Goal: Task Accomplishment & Management: Manage account settings

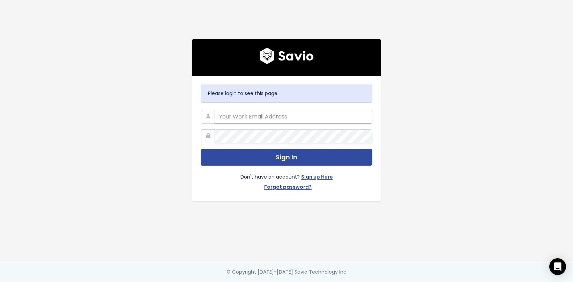
click at [310, 119] on input "email" at bounding box center [294, 117] width 158 height 14
type input "[PERSON_NAME][EMAIL_ADDRESS][DOMAIN_NAME]"
click at [201, 149] on button "Sign In" at bounding box center [287, 157] width 172 height 17
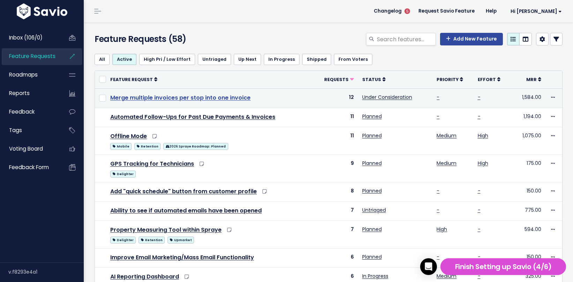
click at [212, 99] on link "Merge multiple invoices per stop into one invoice" at bounding box center [180, 97] width 140 height 8
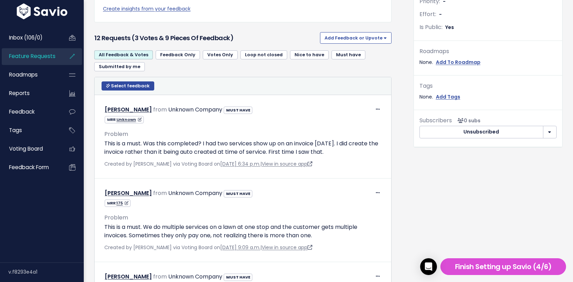
scroll to position [220, 0]
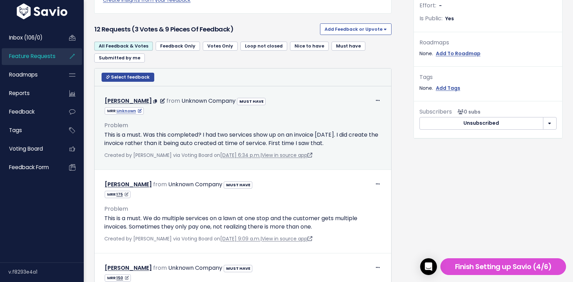
click at [140, 111] on icon at bounding box center [139, 111] width 6 height 4
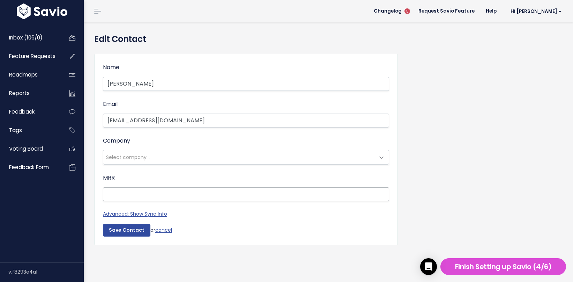
click at [140, 196] on input "MRR" at bounding box center [246, 194] width 286 height 14
type input "350"
click at [130, 225] on input "Save Contact" at bounding box center [126, 230] width 47 height 13
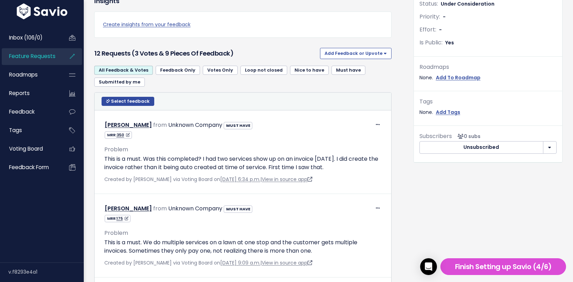
scroll to position [226, 0]
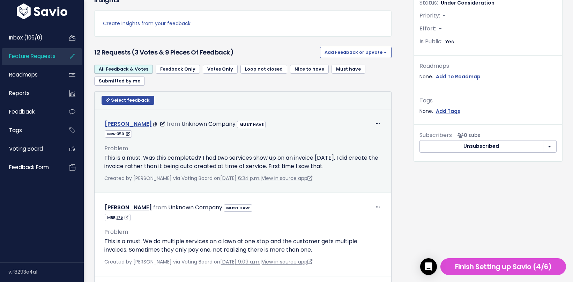
click at [126, 123] on link "[PERSON_NAME]" at bounding box center [128, 124] width 47 height 8
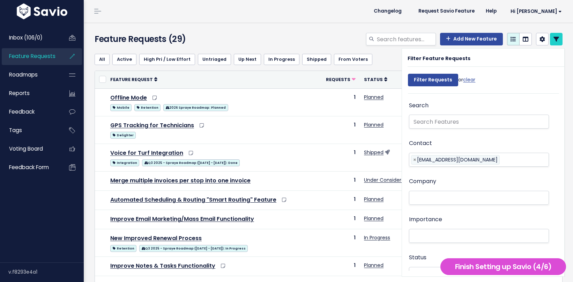
select select
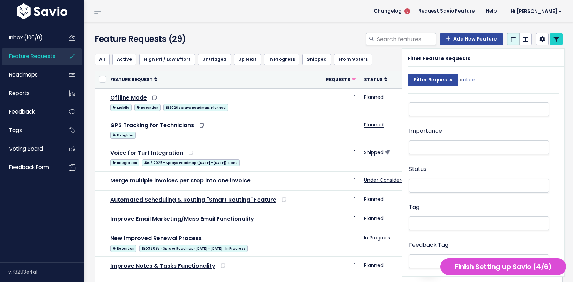
scroll to position [90, 0]
click at [246, 38] on div "Feature Requests (29)" at bounding box center [168, 40] width 159 height 15
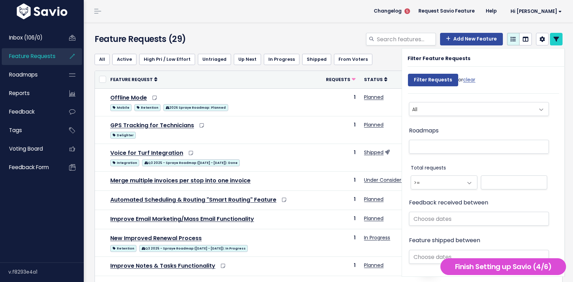
scroll to position [0, 0]
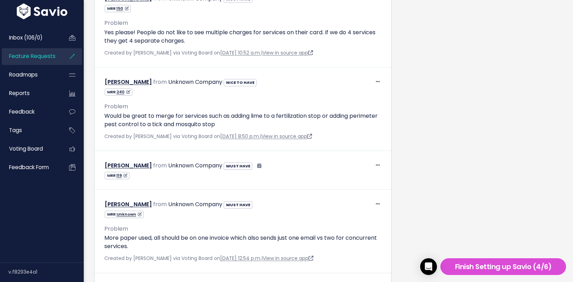
scroll to position [677, 0]
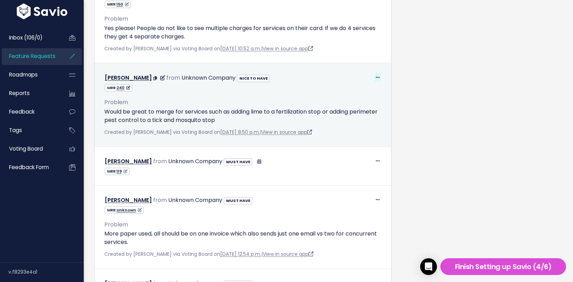
click at [376, 77] on icon at bounding box center [378, 77] width 4 height 5
click at [306, 87] on div "MRR: 240" at bounding box center [242, 87] width 287 height 9
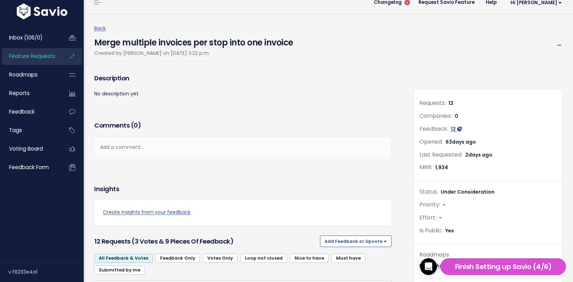
scroll to position [0, 0]
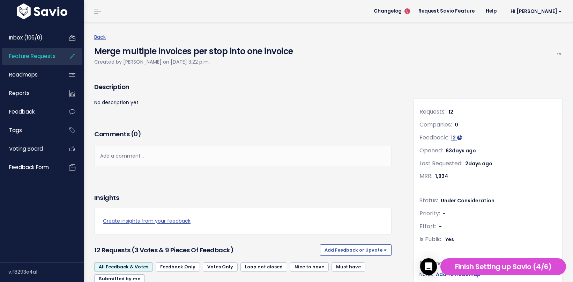
click at [38, 58] on span "Feature Requests" at bounding box center [32, 55] width 46 height 7
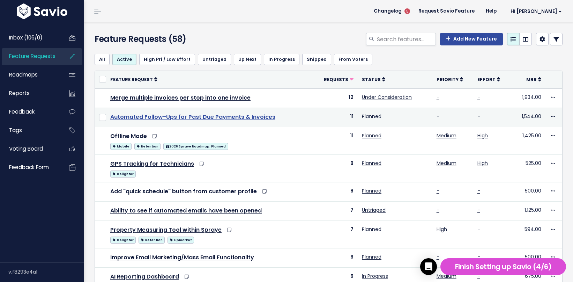
click at [253, 117] on link "Automated Follow-Ups for Past Due Payments & Invoices" at bounding box center [192, 117] width 165 height 8
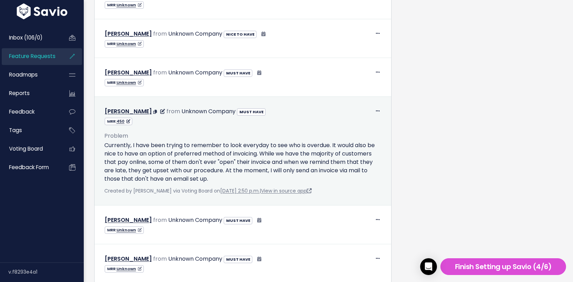
scroll to position [640, 0]
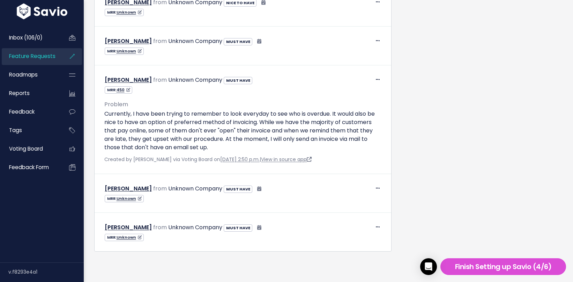
click at [47, 57] on span "Feature Requests" at bounding box center [32, 55] width 46 height 7
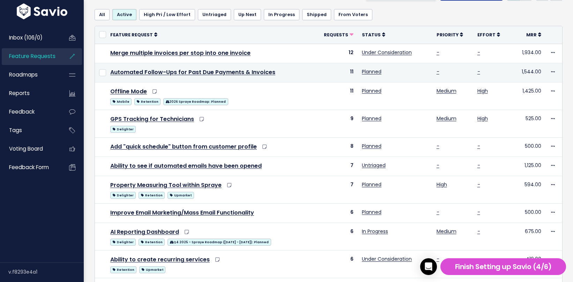
scroll to position [45, 0]
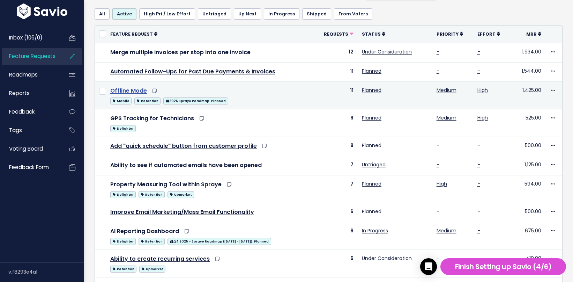
click at [132, 90] on link "Offline Mode" at bounding box center [128, 91] width 37 height 8
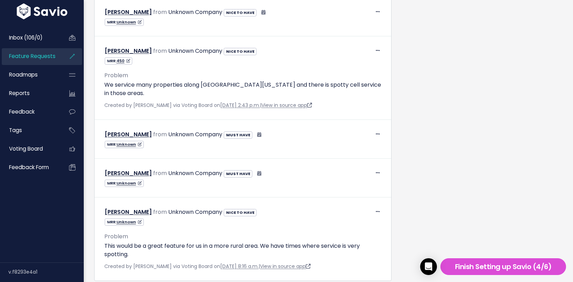
scroll to position [768, 0]
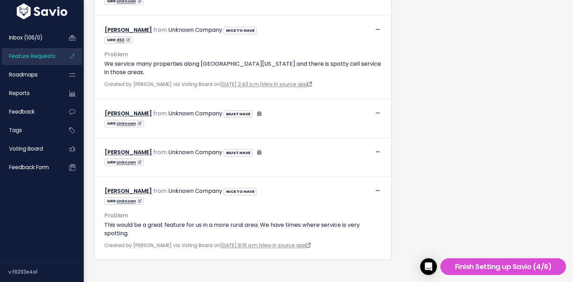
click at [35, 54] on span "Feature Requests" at bounding box center [32, 55] width 46 height 7
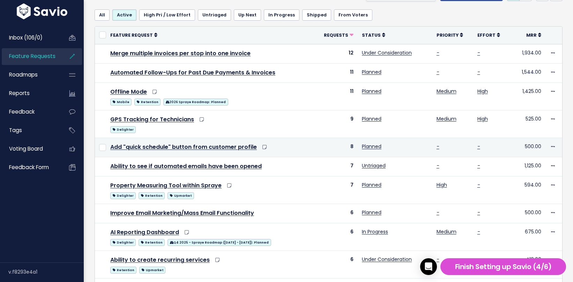
scroll to position [45, 0]
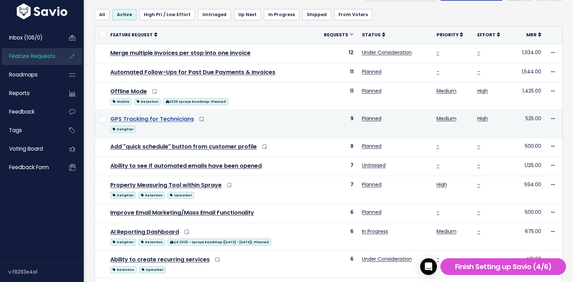
click at [174, 120] on link "GPS Tracking for Technicians" at bounding box center [152, 119] width 84 height 8
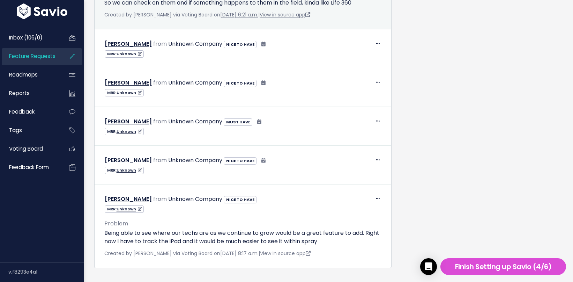
scroll to position [542, 0]
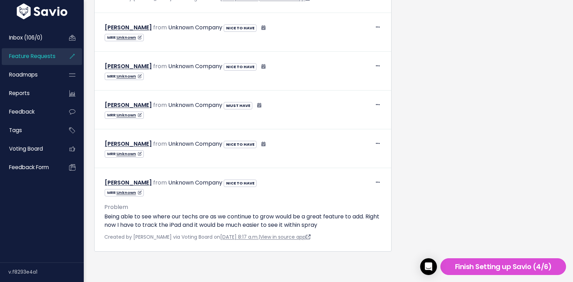
click at [29, 60] on link "Feature Requests" at bounding box center [30, 56] width 56 height 16
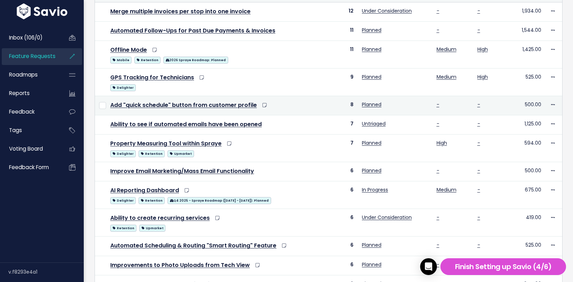
scroll to position [89, 0]
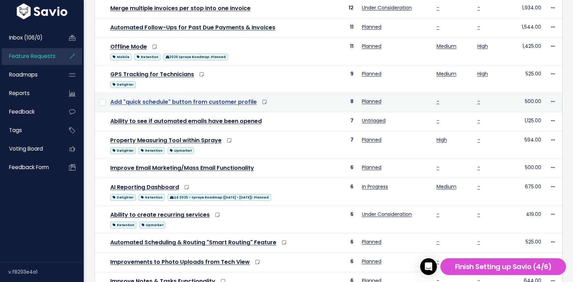
click at [179, 102] on link "Add "quick schedule" button from customer profile" at bounding box center [183, 102] width 147 height 8
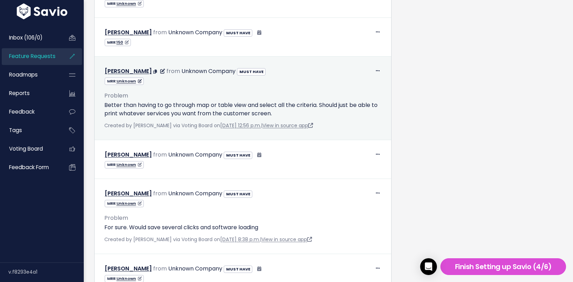
scroll to position [494, 0]
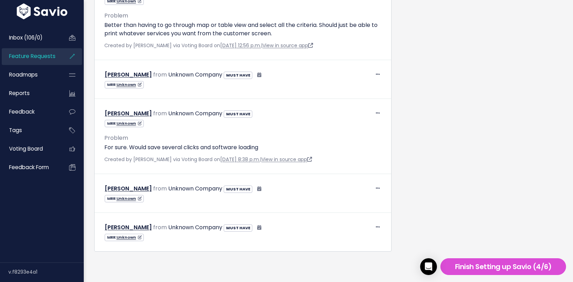
click at [33, 57] on span "Feature Requests" at bounding box center [32, 55] width 46 height 7
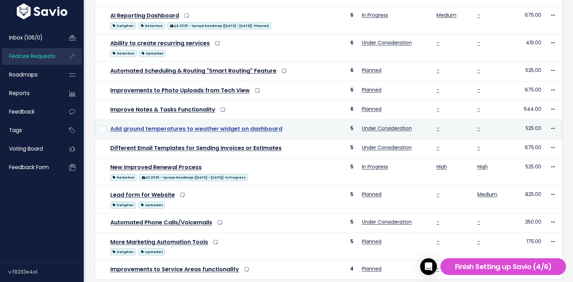
scroll to position [269, 0]
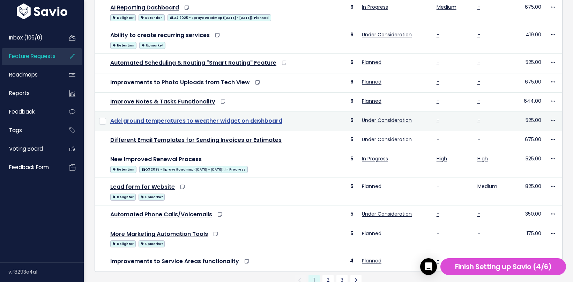
click at [222, 121] on link "Add ground temperatures to weather widget on dashboard" at bounding box center [196, 121] width 172 height 8
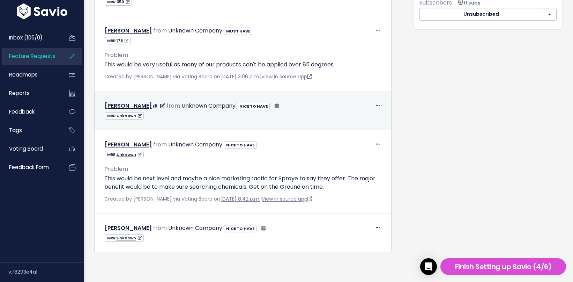
scroll to position [330, 0]
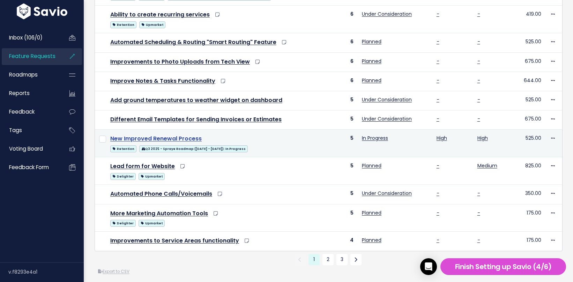
scroll to position [294, 0]
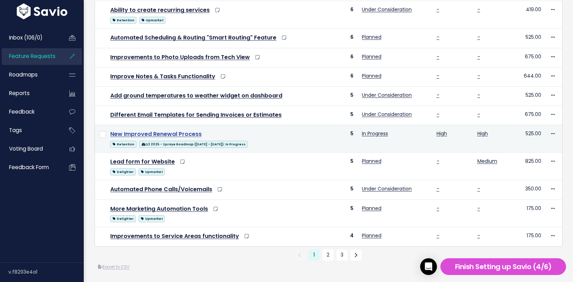
click at [151, 132] on link "New Improved Renewal Process" at bounding box center [155, 134] width 91 height 8
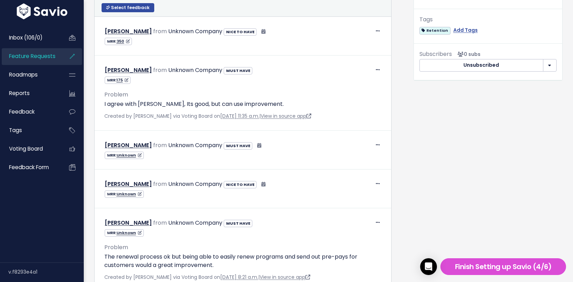
scroll to position [330, 0]
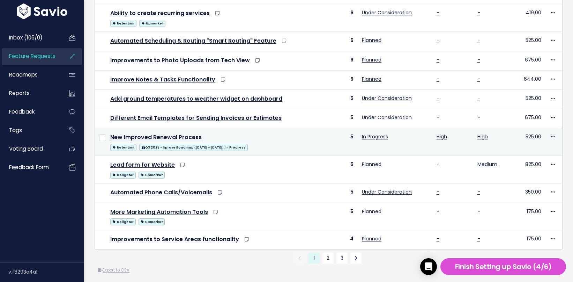
scroll to position [294, 0]
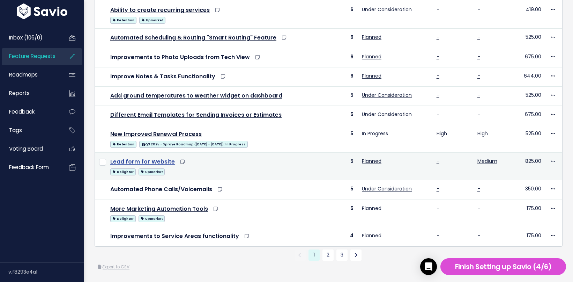
click at [152, 160] on link "Lead form for Website" at bounding box center [142, 161] width 65 height 8
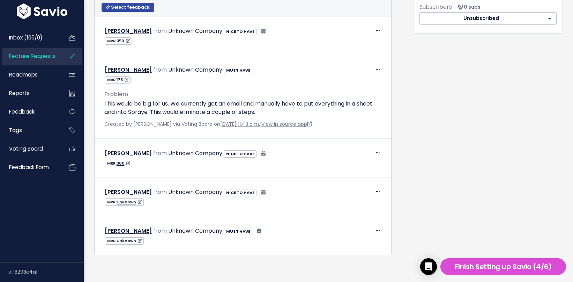
scroll to position [329, 0]
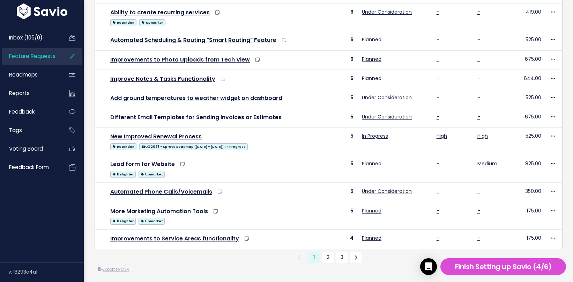
scroll to position [294, 0]
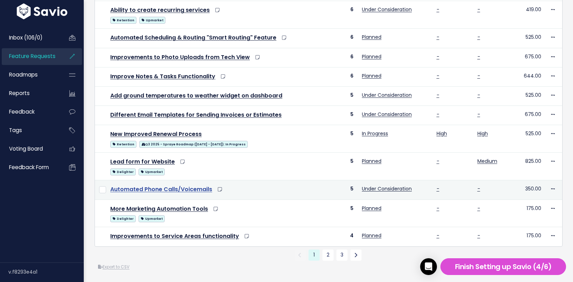
click at [182, 188] on link "Automated Phone Calls/Voicemails" at bounding box center [161, 189] width 102 height 8
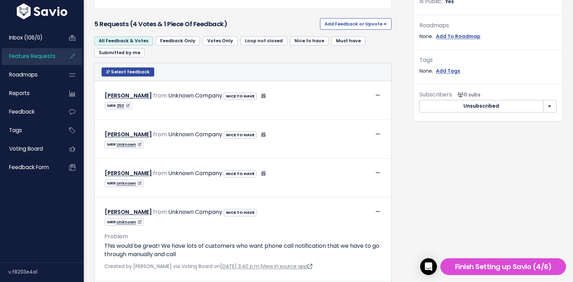
scroll to position [306, 0]
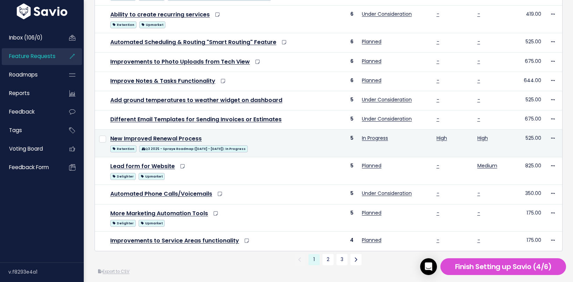
scroll to position [294, 0]
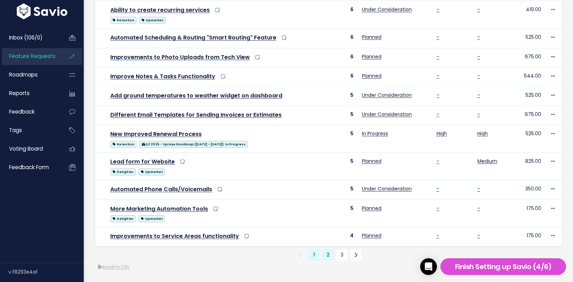
click at [329, 256] on link "2" at bounding box center [327, 254] width 11 height 11
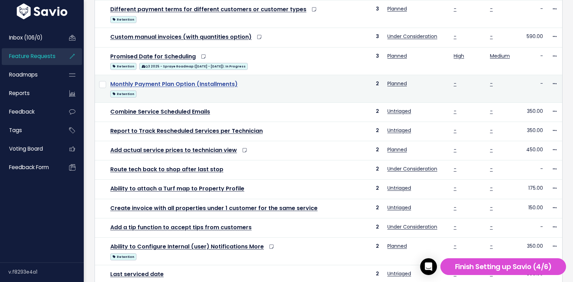
scroll to position [266, 0]
click at [188, 82] on link "Monthly Payment Plan Option (Installments)" at bounding box center [173, 84] width 127 height 8
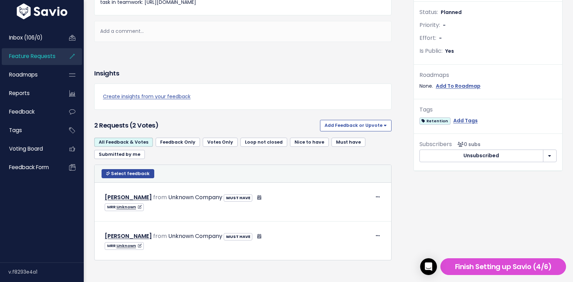
scroll to position [197, 0]
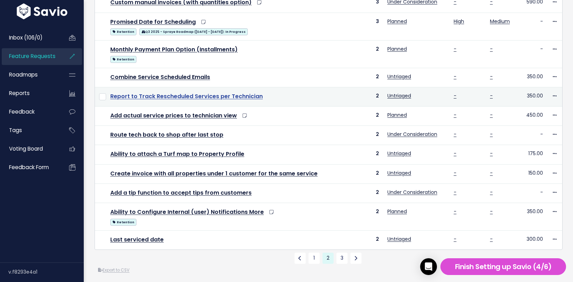
scroll to position [303, 0]
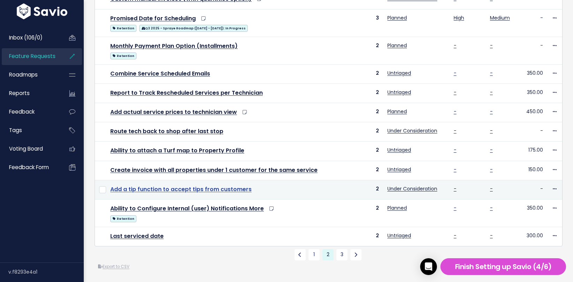
click at [181, 190] on link "Add a tip function to accept tips from customers" at bounding box center [180, 189] width 141 height 8
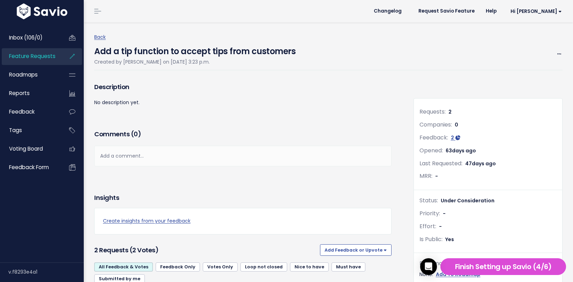
scroll to position [133, 0]
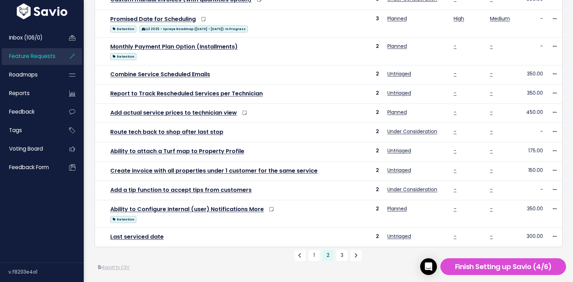
scroll to position [303, 0]
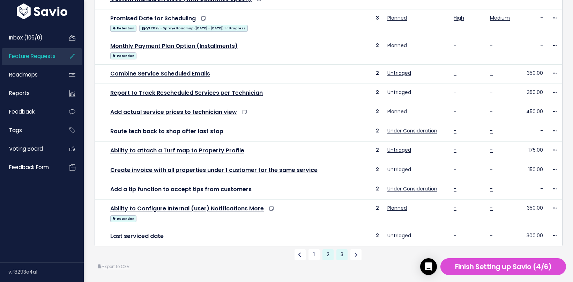
click at [344, 257] on link "3" at bounding box center [341, 254] width 11 height 11
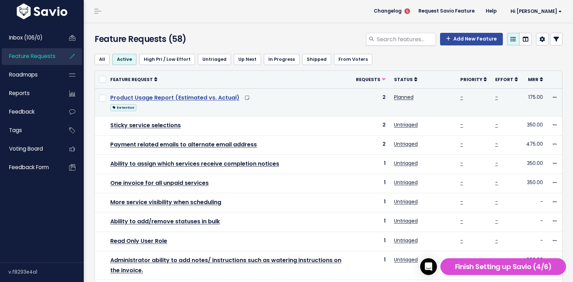
click at [209, 96] on link "Product Usage Report (Estimated vs. Actual)" at bounding box center [174, 97] width 129 height 8
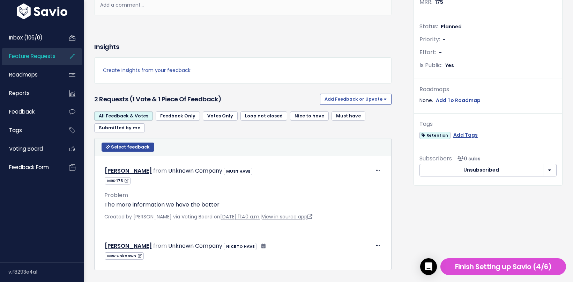
scroll to position [192, 0]
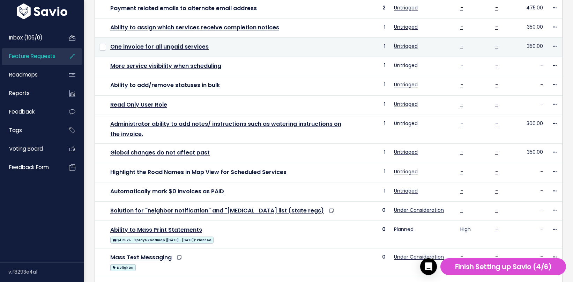
scroll to position [141, 0]
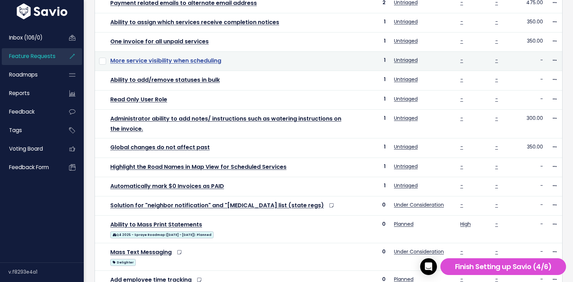
click at [180, 58] on link "More service visibility when scheduling" at bounding box center [165, 61] width 111 height 8
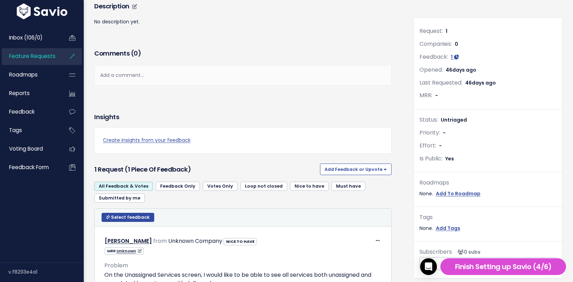
scroll to position [139, 0]
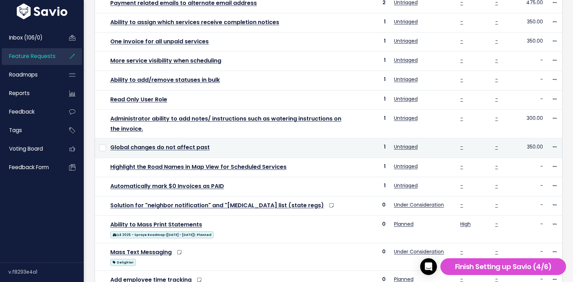
scroll to position [223, 0]
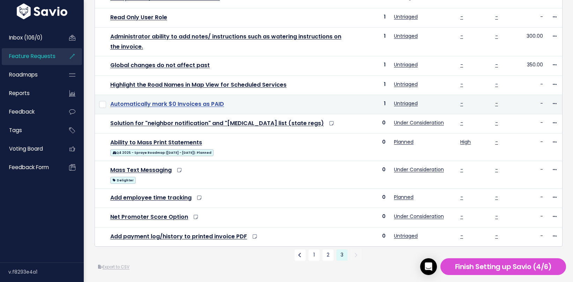
click at [210, 104] on link "Automatically mark $0 Invoices as PAID" at bounding box center [167, 104] width 114 height 8
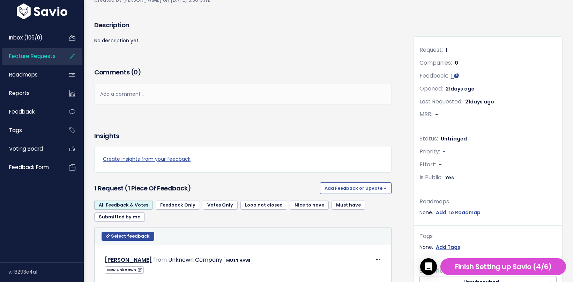
scroll to position [55, 0]
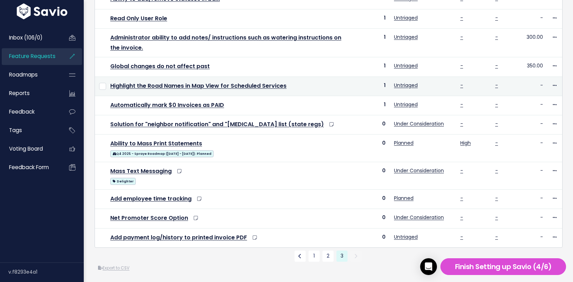
scroll to position [223, 0]
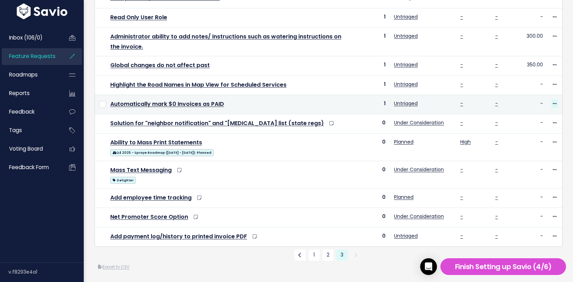
click at [554, 103] on icon at bounding box center [555, 104] width 4 height 5
click at [100, 106] on input "checkbox" at bounding box center [102, 104] width 7 height 7
checkbox input "true"
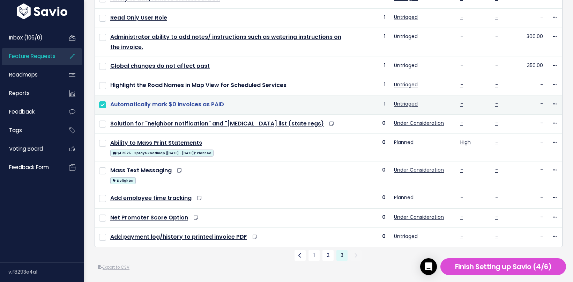
scroll to position [0, 0]
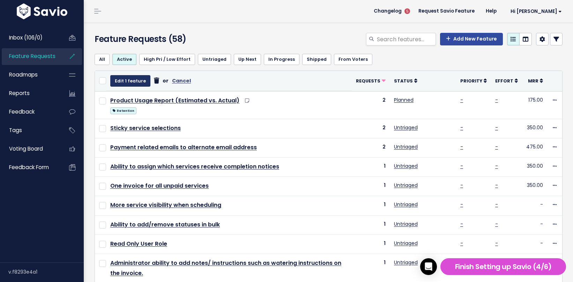
click at [120, 80] on button "Edit 1 feature" at bounding box center [130, 80] width 40 height 11
select select
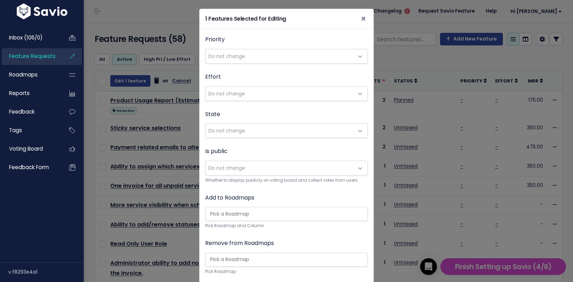
scroll to position [2, 0]
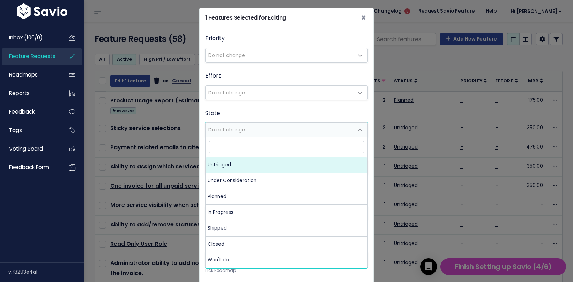
click at [241, 127] on span "Do not change" at bounding box center [226, 129] width 37 height 7
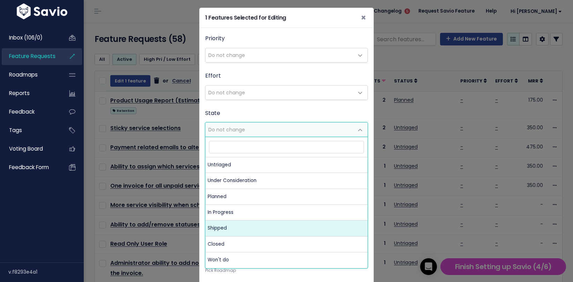
select select "SHIPPED"
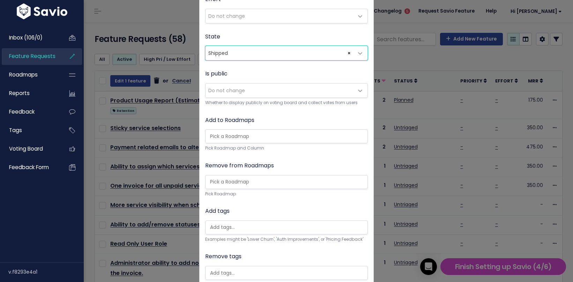
scroll to position [125, 0]
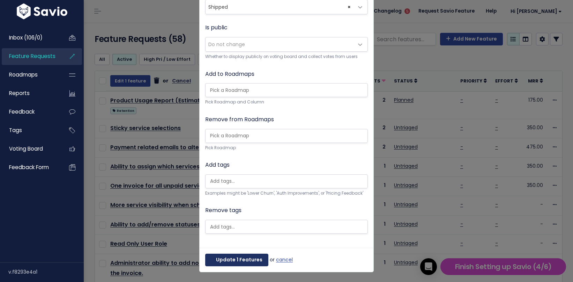
click at [237, 257] on button "Update 1 Features" at bounding box center [236, 259] width 63 height 13
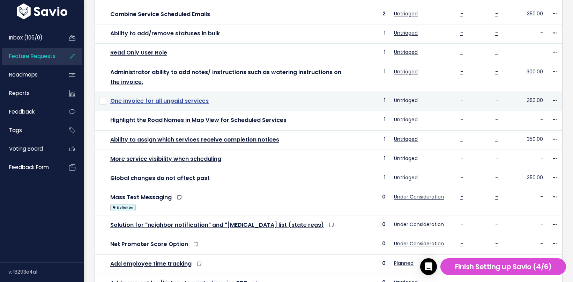
scroll to position [148, 0]
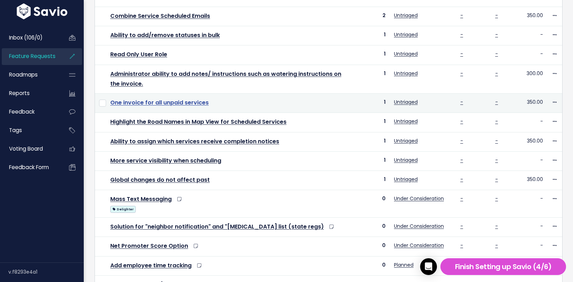
click at [156, 102] on link "One invoice for all unpaid services" at bounding box center [159, 102] width 98 height 8
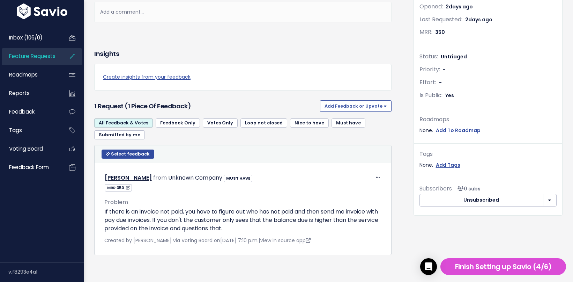
scroll to position [147, 0]
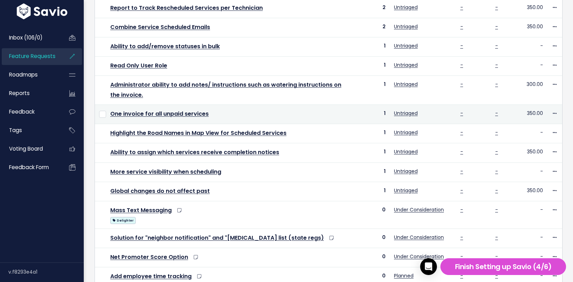
scroll to position [107, 0]
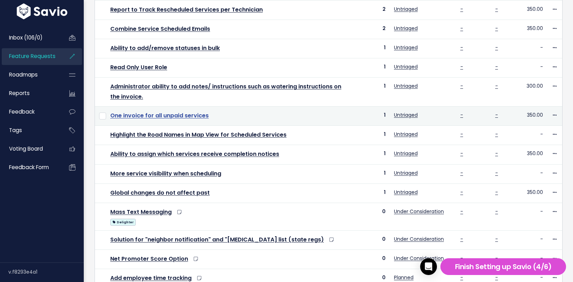
click at [182, 118] on link "One invoice for all unpaid services" at bounding box center [159, 115] width 98 height 8
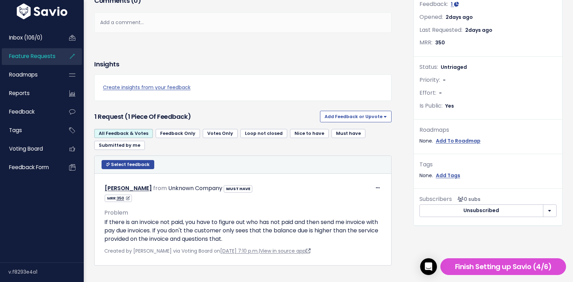
scroll to position [147, 0]
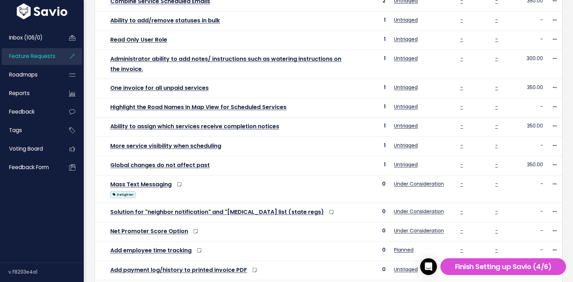
scroll to position [196, 0]
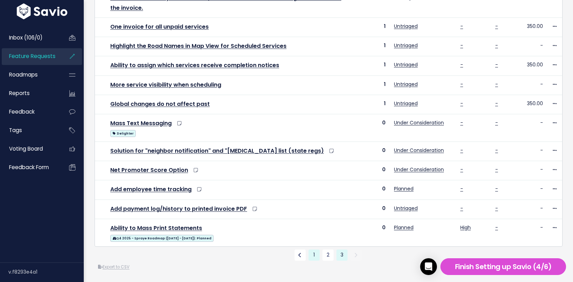
click at [315, 258] on link "1" at bounding box center [313, 254] width 11 height 11
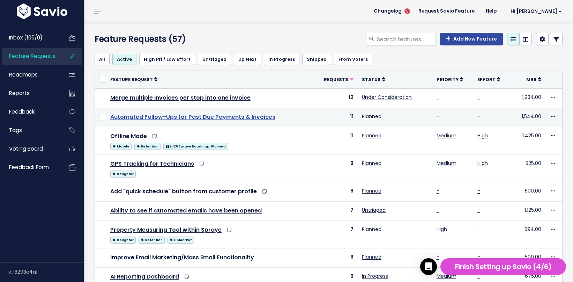
click at [154, 115] on link "Automated Follow-Ups for Past Due Payments & Invoices" at bounding box center [192, 117] width 165 height 8
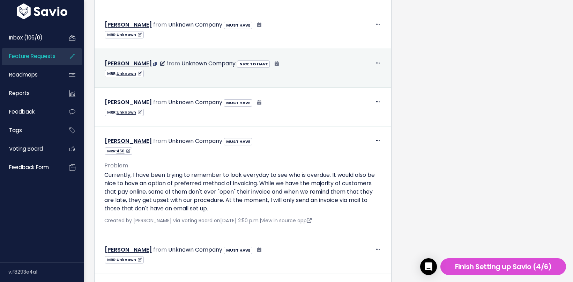
scroll to position [580, 0]
click at [128, 73] on link "Unknown" at bounding box center [129, 73] width 25 height 6
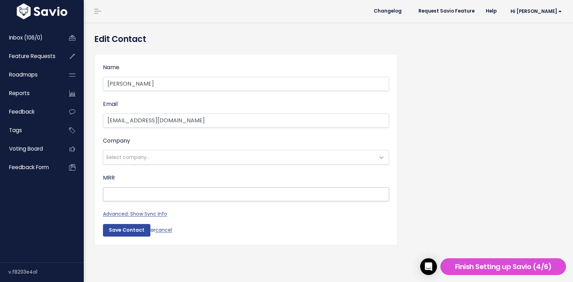
click at [135, 195] on input "MRR" at bounding box center [246, 194] width 286 height 14
type input "1500"
click at [131, 225] on input "Save Contact" at bounding box center [126, 230] width 47 height 13
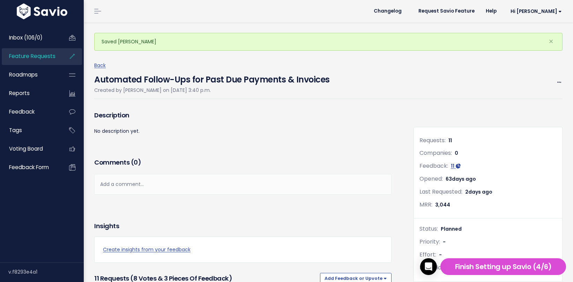
click at [53, 59] on span "Feature Requests" at bounding box center [32, 55] width 46 height 7
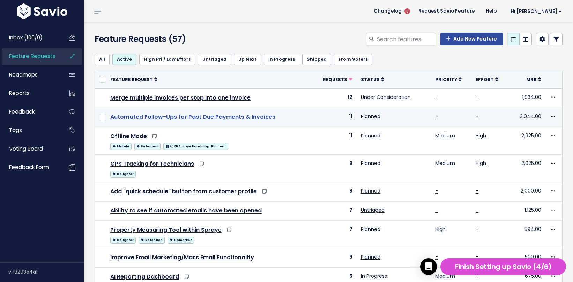
click at [141, 120] on link "Automated Follow-Ups for Past Due Payments & Invoices" at bounding box center [192, 117] width 165 height 8
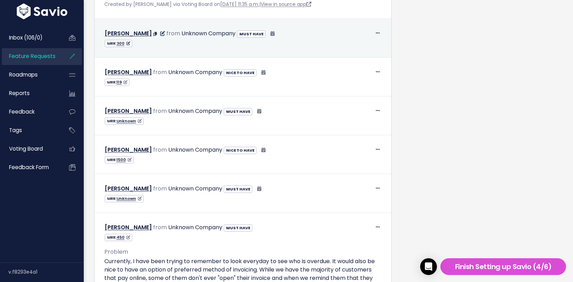
scroll to position [507, 0]
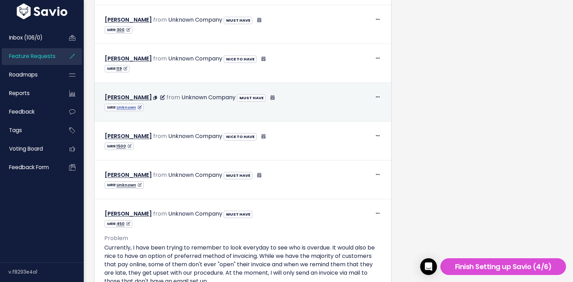
click at [126, 107] on link "Unknown" at bounding box center [129, 107] width 25 height 6
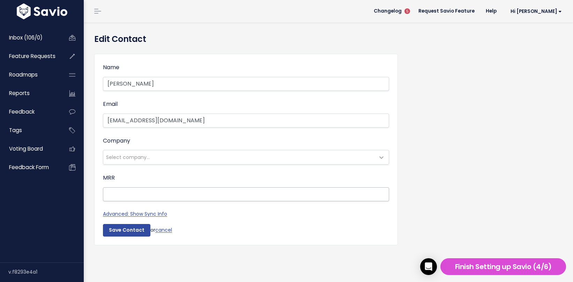
click at [132, 192] on input "MRR" at bounding box center [246, 194] width 286 height 14
type input "150"
click at [115, 236] on div "Name Timothy Stoudemayer Email admin@redlablawncare.com Company --------- Selec…" at bounding box center [245, 149] width 303 height 191
click at [118, 232] on input "Save Contact" at bounding box center [126, 230] width 47 height 13
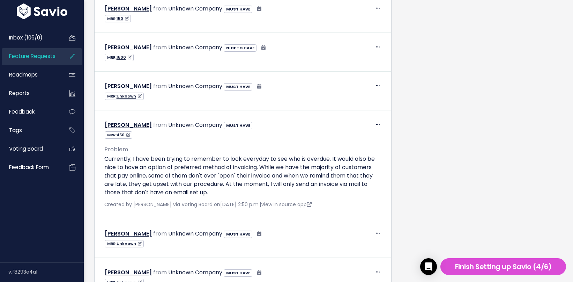
scroll to position [669, 0]
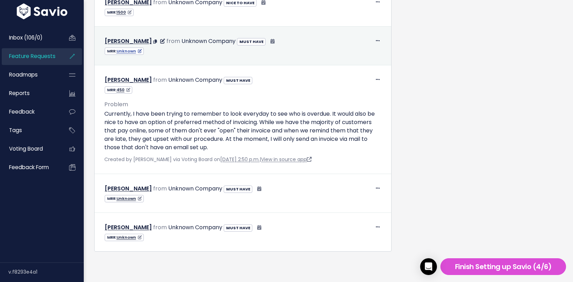
click at [127, 50] on link "Unknown" at bounding box center [129, 51] width 25 height 6
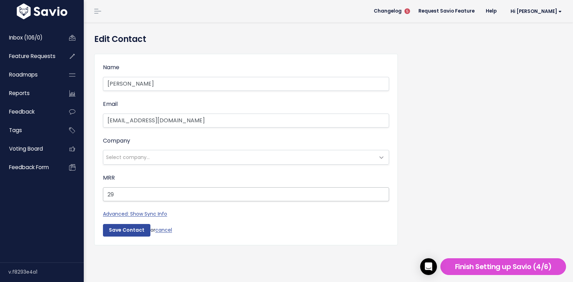
type input "2"
type input "300"
click at [134, 233] on input "Save Contact" at bounding box center [126, 230] width 47 height 13
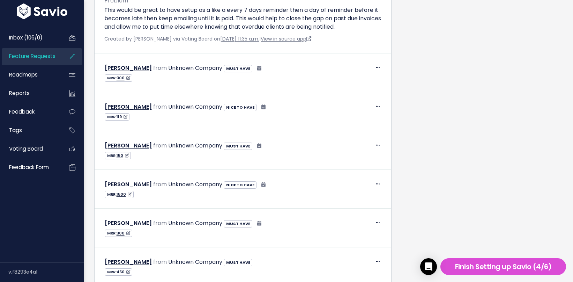
scroll to position [669, 0]
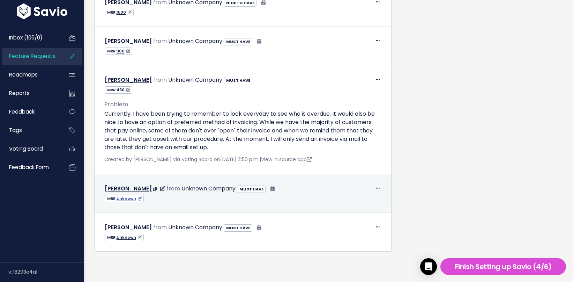
click at [126, 197] on link "Unknown" at bounding box center [129, 198] width 25 height 6
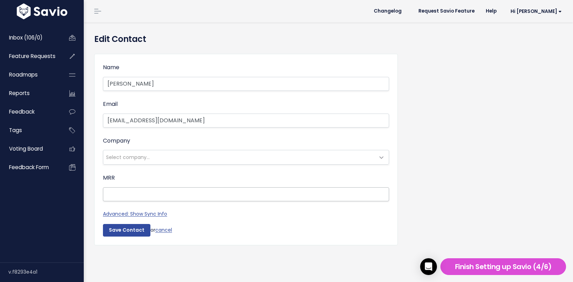
click at [157, 190] on input "MRR" at bounding box center [246, 194] width 286 height 14
type input "300"
click at [135, 230] on input "Save Contact" at bounding box center [126, 230] width 47 height 13
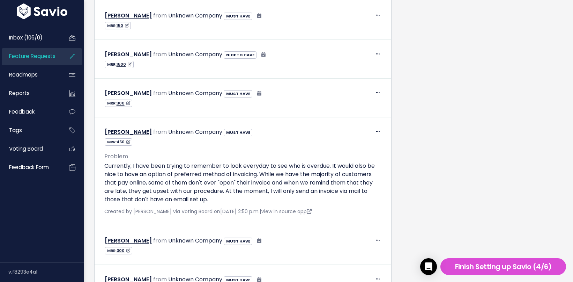
scroll to position [669, 0]
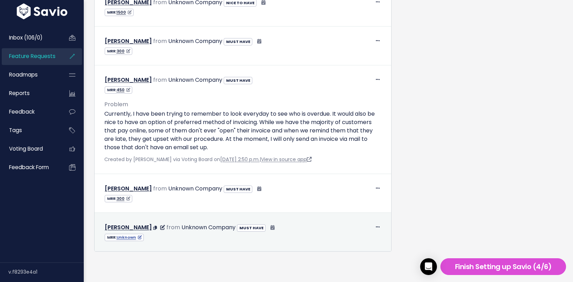
click at [128, 238] on link "Unknown" at bounding box center [129, 237] width 25 height 6
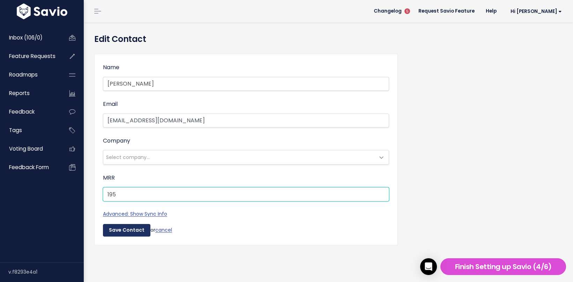
type input "195"
click at [128, 227] on input "Save Contact" at bounding box center [126, 230] width 47 height 13
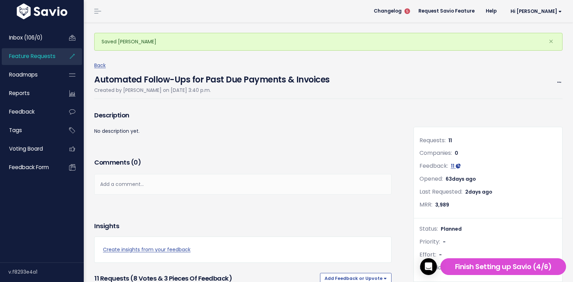
click at [47, 58] on span "Feature Requests" at bounding box center [32, 55] width 46 height 7
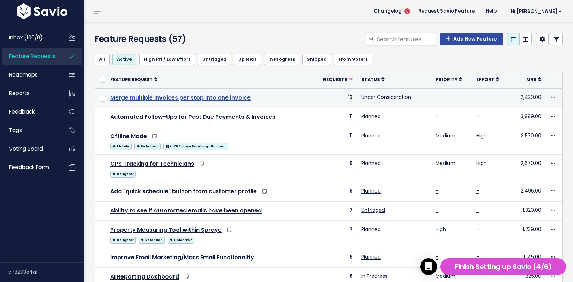
click at [176, 97] on link "Merge multiple invoices per stop into one invoice" at bounding box center [180, 97] width 140 height 8
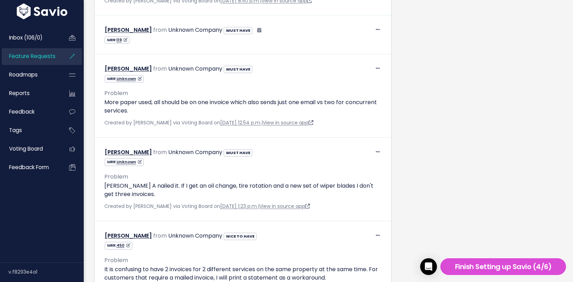
scroll to position [810, 0]
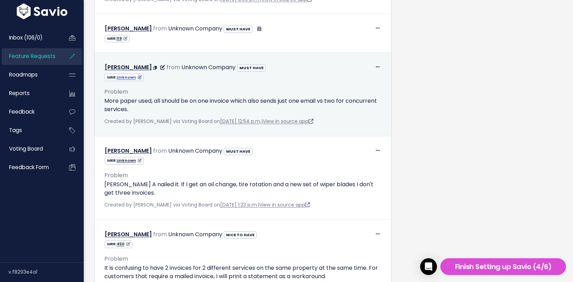
click at [120, 78] on link "Unknown" at bounding box center [129, 77] width 25 height 6
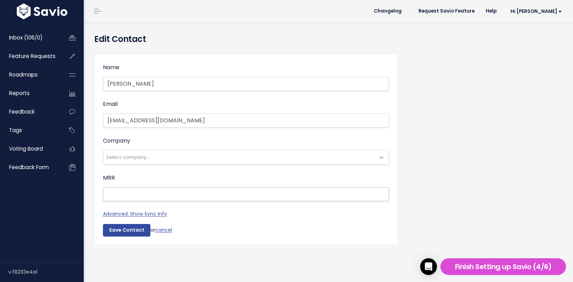
click at [138, 198] on input "MRR" at bounding box center [246, 194] width 286 height 14
type input "100"
click at [132, 233] on input "Save Contact" at bounding box center [126, 230] width 47 height 13
